Goal: Check status: Check status

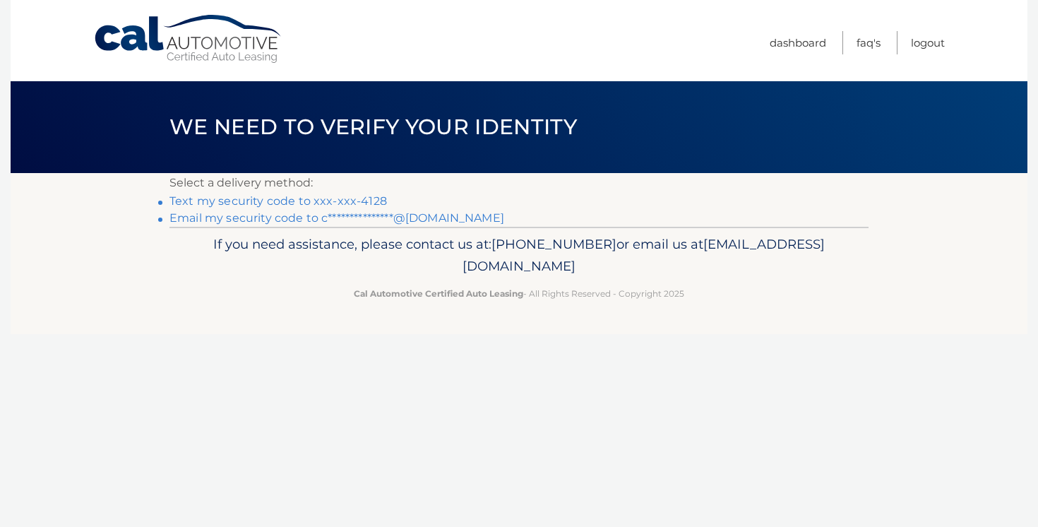
click at [338, 201] on link "Text my security code to xxx-xxx-4128" at bounding box center [277, 200] width 217 height 13
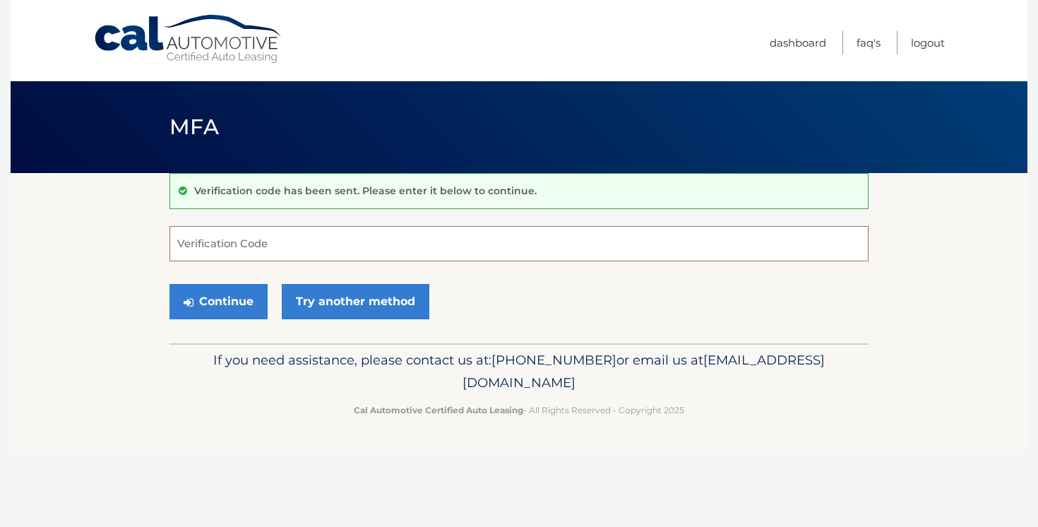
click at [354, 230] on input "Verification Code" at bounding box center [518, 243] width 699 height 35
type input "246905"
click at [251, 301] on button "Continue" at bounding box center [218, 301] width 98 height 35
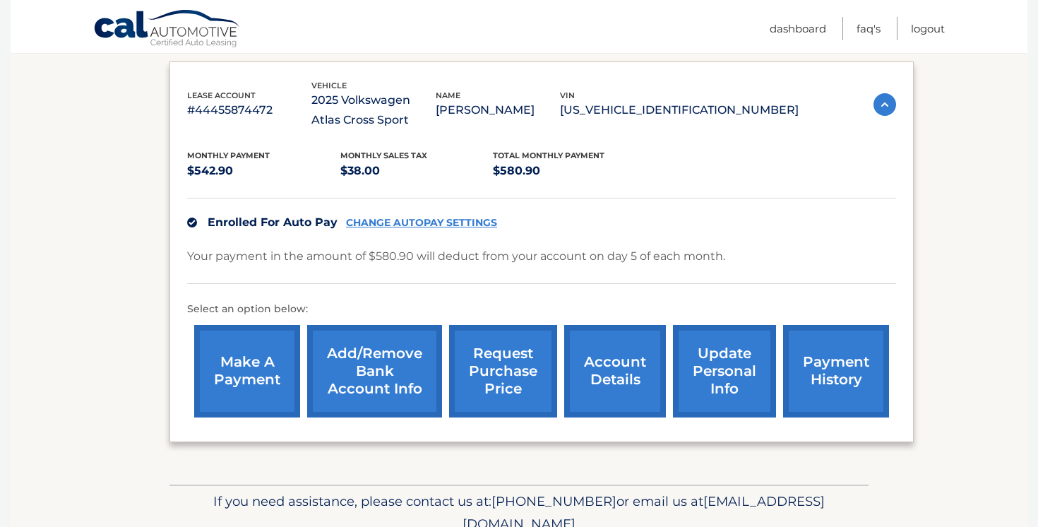
scroll to position [234, 0]
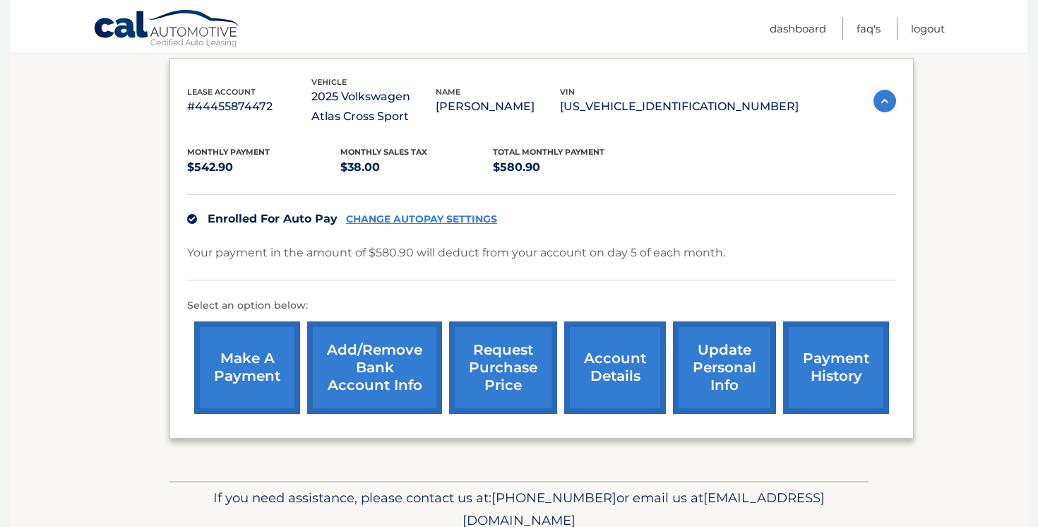
click at [860, 362] on link "payment history" at bounding box center [836, 367] width 106 height 92
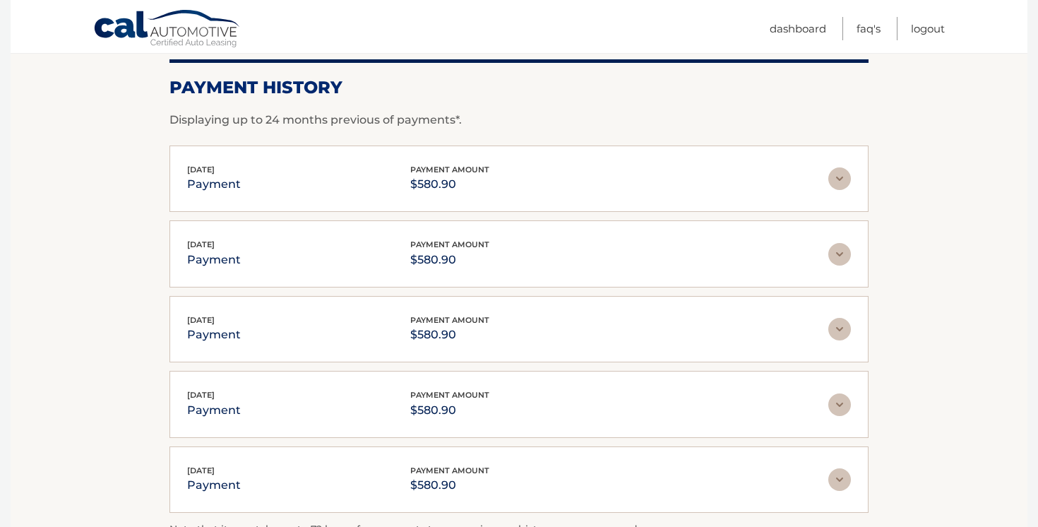
scroll to position [167, 0]
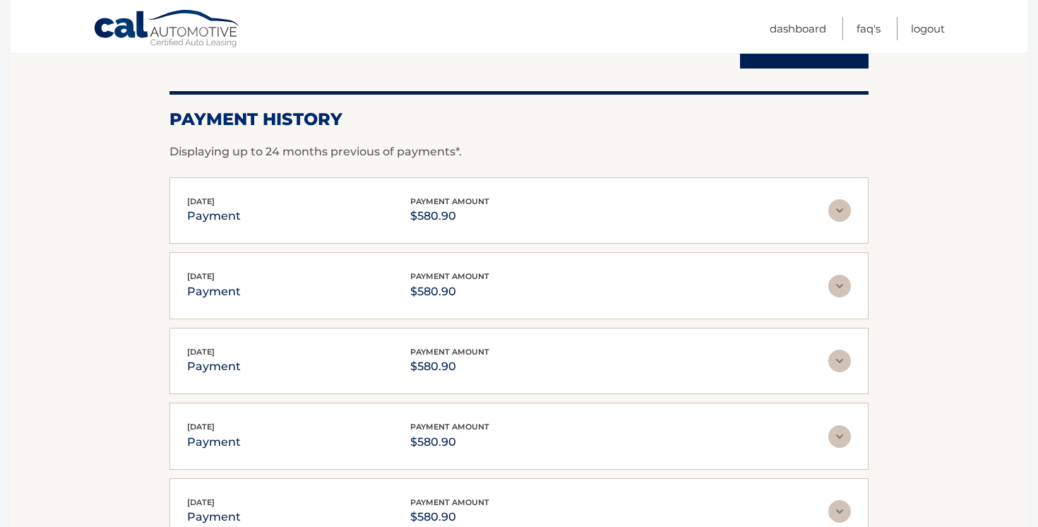
click at [829, 359] on img at bounding box center [839, 360] width 23 height 23
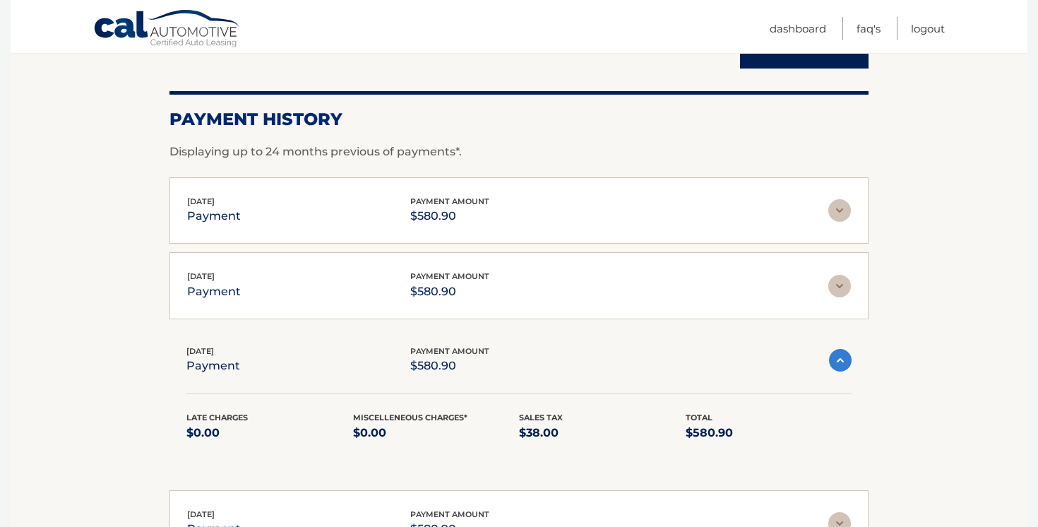
click at [835, 280] on img at bounding box center [839, 286] width 23 height 23
